Goal: Navigation & Orientation: Find specific page/section

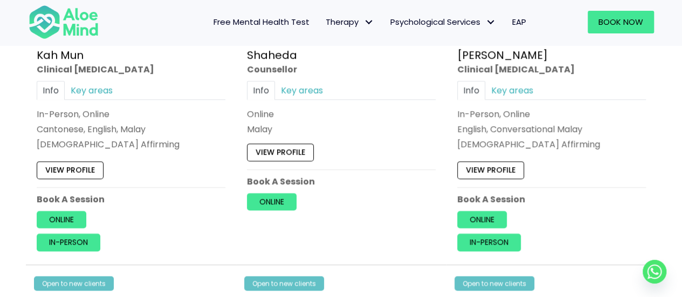
scroll to position [728, 0]
